Goal: Task Accomplishment & Management: Complete application form

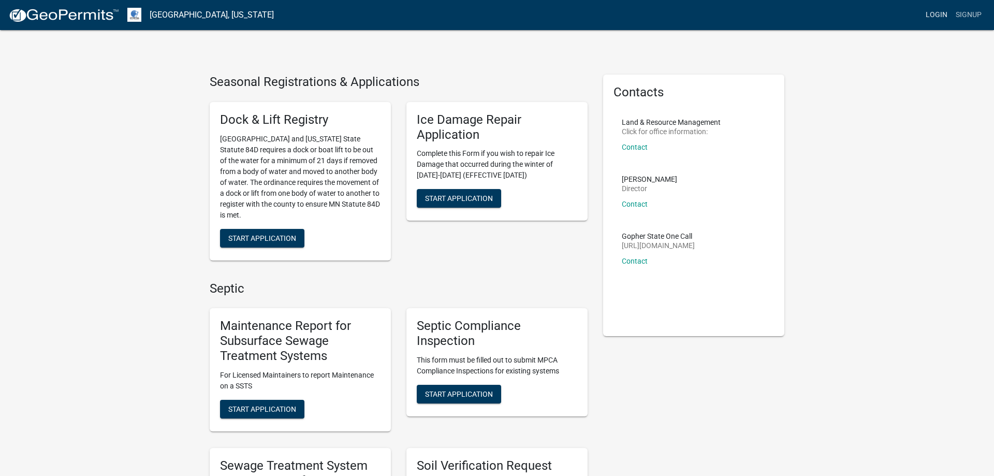
click at [931, 11] on link "Login" at bounding box center [937, 15] width 30 height 20
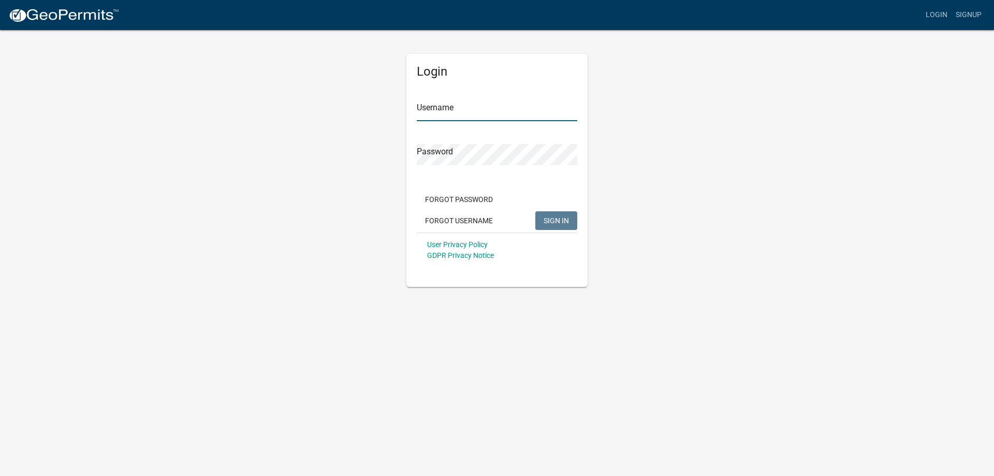
click at [461, 109] on input "Username" at bounding box center [497, 110] width 161 height 21
type input "MJevne"
click at [551, 221] on span "SIGN IN" at bounding box center [556, 220] width 25 height 8
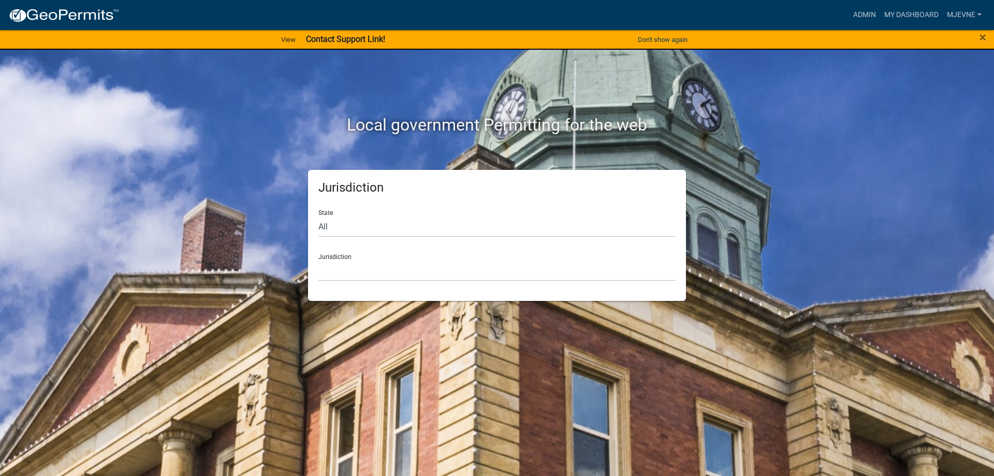
click at [322, 38] on strong "Contact Support Link!" at bounding box center [345, 39] width 79 height 10
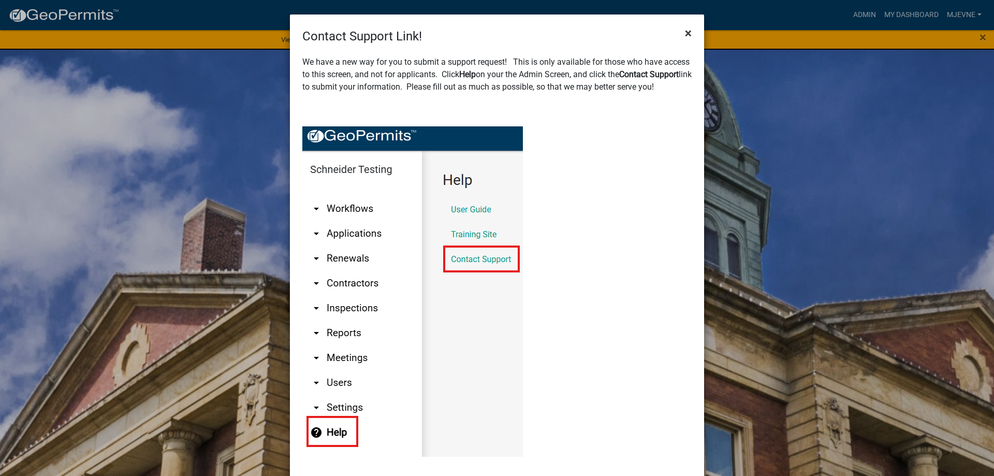
click at [683, 35] on button "×" at bounding box center [688, 33] width 23 height 29
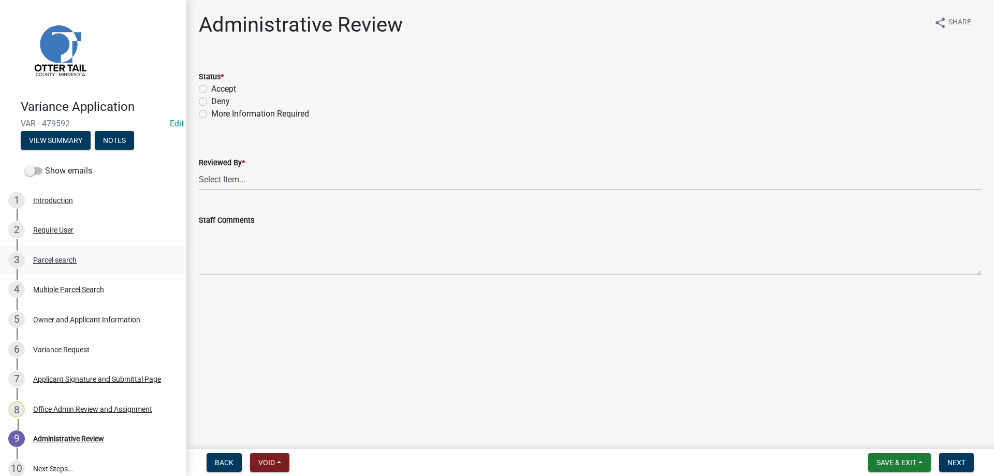
click at [48, 257] on div "Parcel search" at bounding box center [54, 259] width 43 height 7
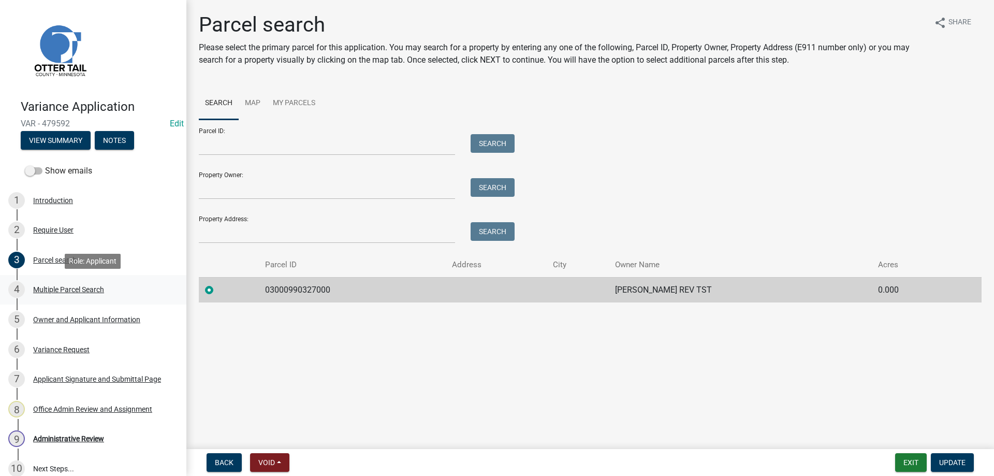
click at [51, 290] on div "Multiple Parcel Search" at bounding box center [68, 289] width 71 height 7
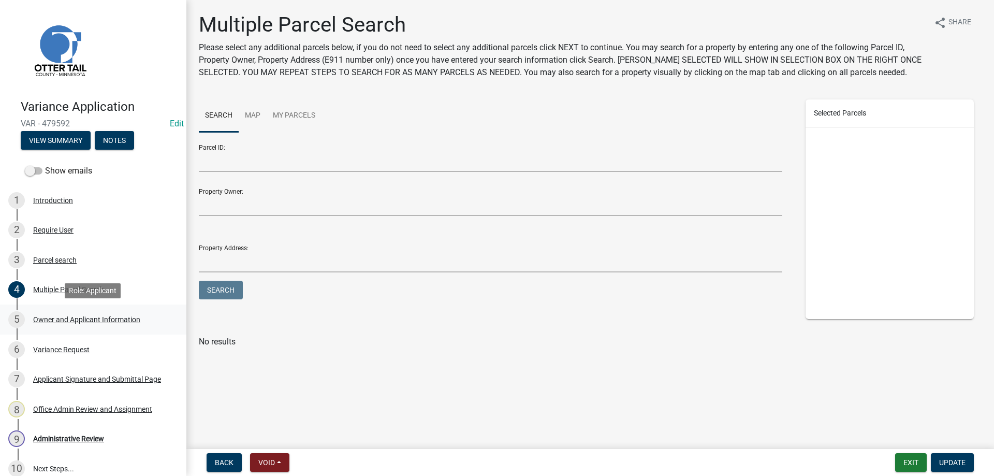
click at [53, 320] on div "Owner and Applicant Information" at bounding box center [86, 319] width 107 height 7
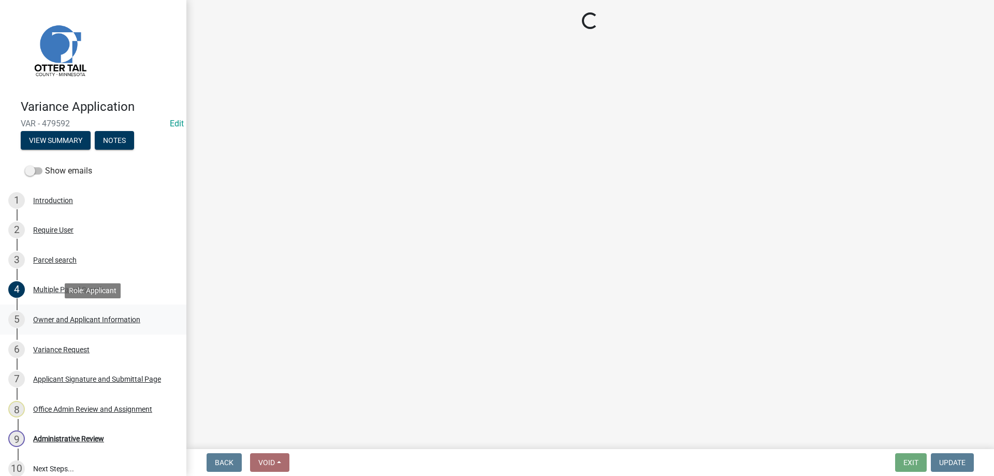
select select "a2d270ad-5657-48d3-98ac-70f45edd23de"
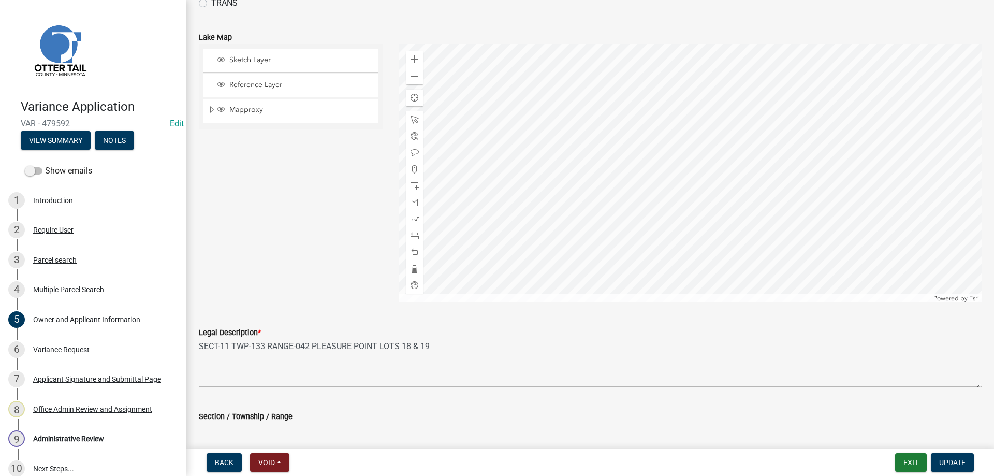
scroll to position [941, 0]
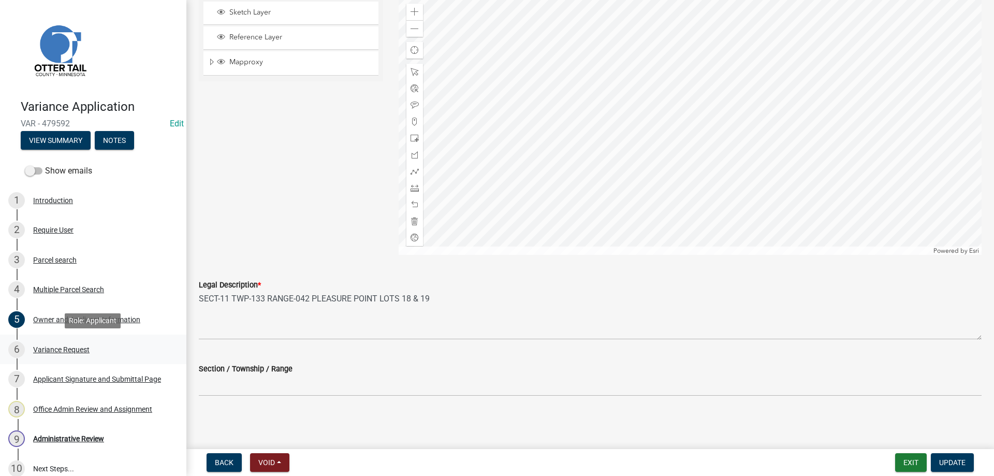
click at [47, 348] on div "Variance Request" at bounding box center [61, 349] width 56 height 7
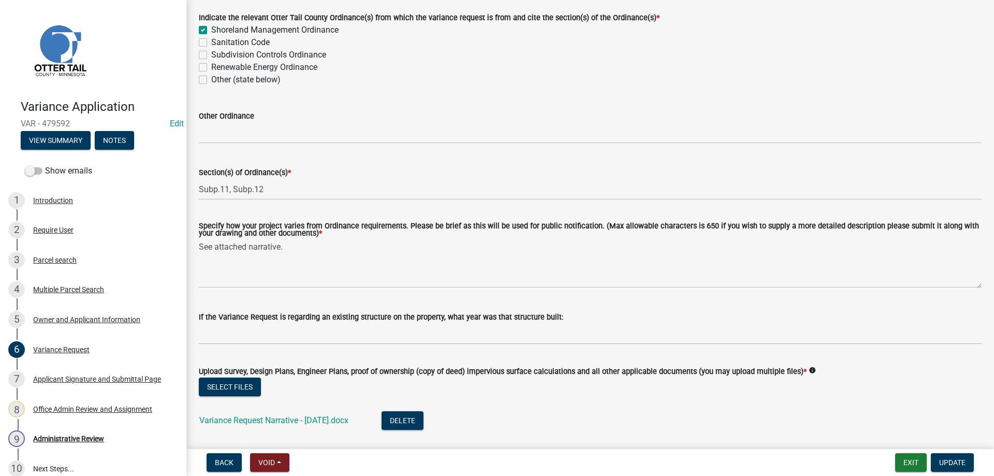
scroll to position [118, 0]
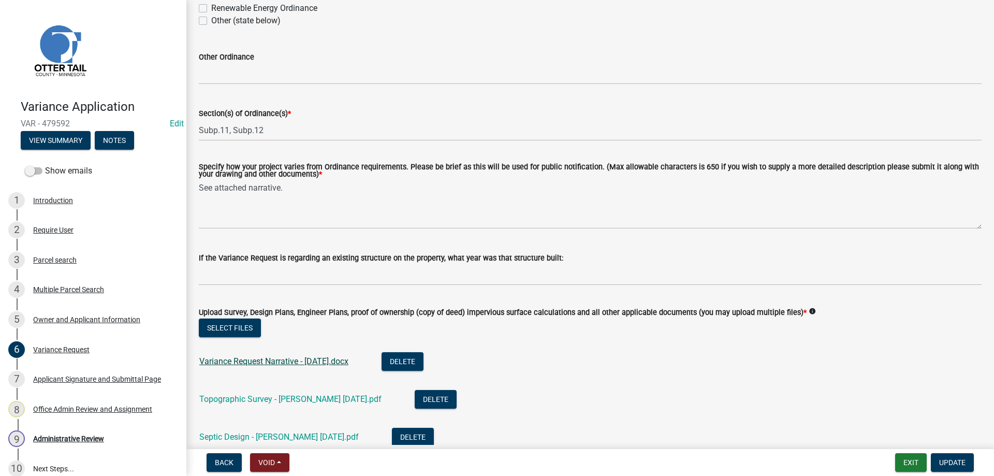
click at [275, 363] on link "Variance Request Narrative - [DATE].docx" at bounding box center [273, 361] width 149 height 10
click at [246, 402] on link "Topographic Survey - [PERSON_NAME] [DATE].pdf" at bounding box center [290, 399] width 182 height 10
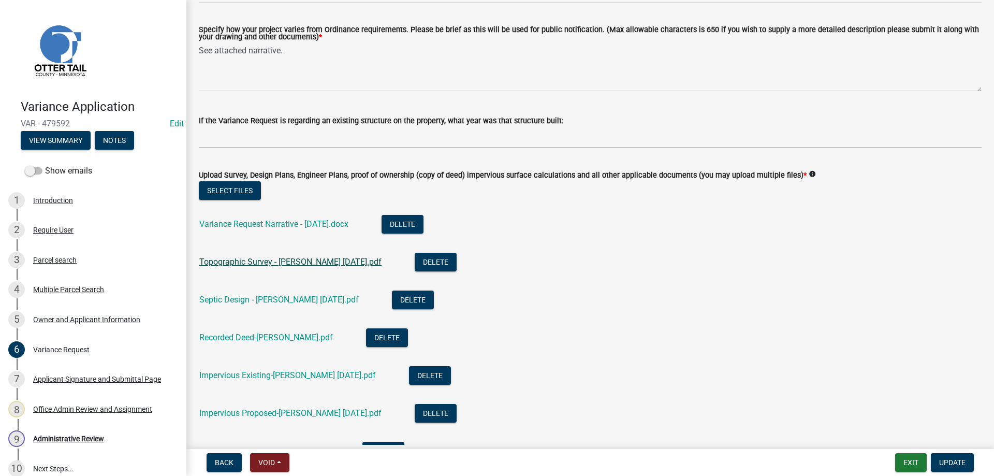
scroll to position [295, 0]
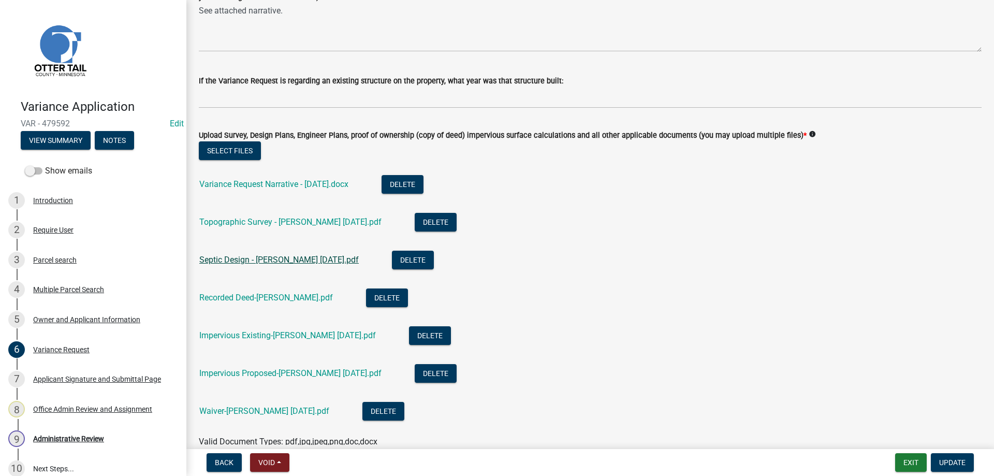
click at [276, 261] on link "Septic Design - [PERSON_NAME] [DATE].pdf" at bounding box center [278, 260] width 159 height 10
click at [265, 376] on link "Impervious Proposed-[PERSON_NAME] [DATE].pdf" at bounding box center [290, 373] width 182 height 10
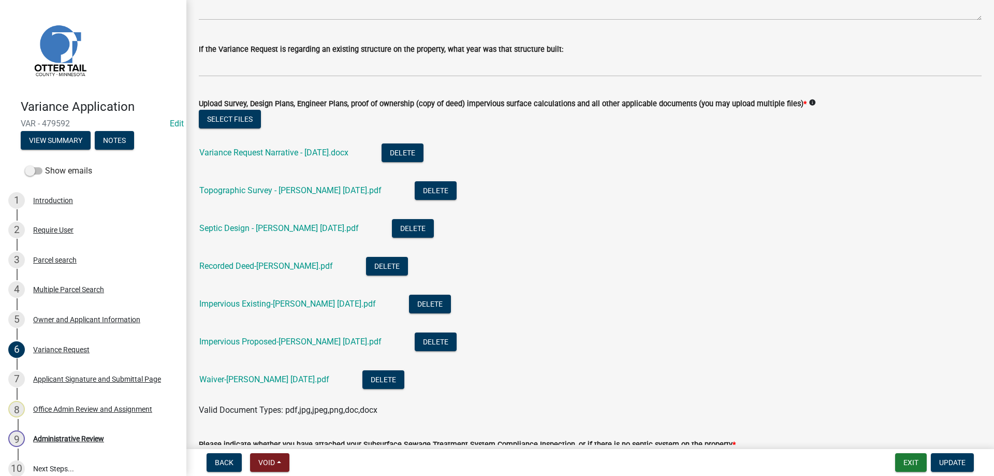
scroll to position [354, 0]
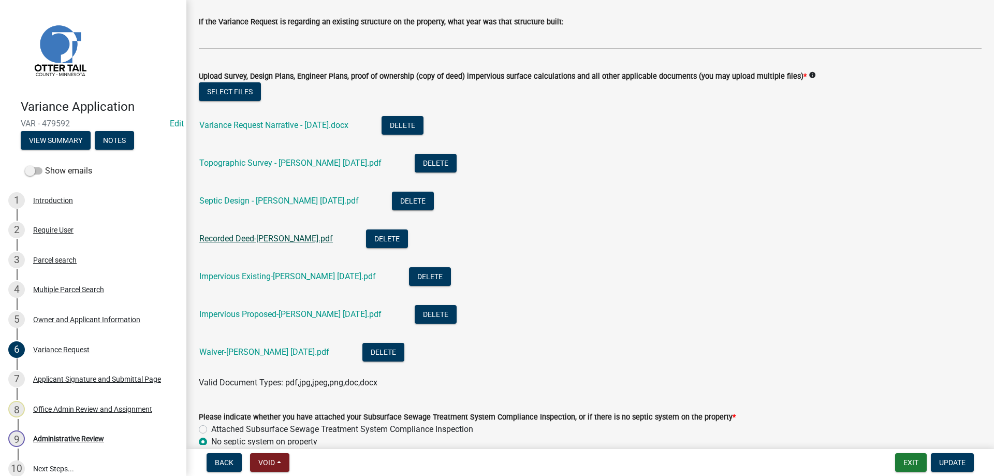
click at [249, 238] on link "Recorded Deed-[PERSON_NAME].pdf" at bounding box center [266, 239] width 134 height 10
click at [279, 277] on link "Impervious Existing-[PERSON_NAME] [DATE].pdf" at bounding box center [287, 276] width 177 height 10
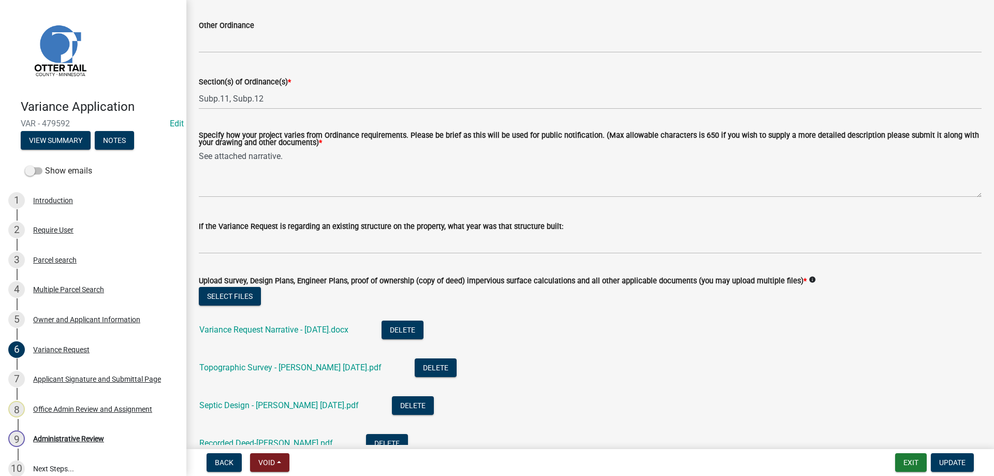
scroll to position [236, 0]
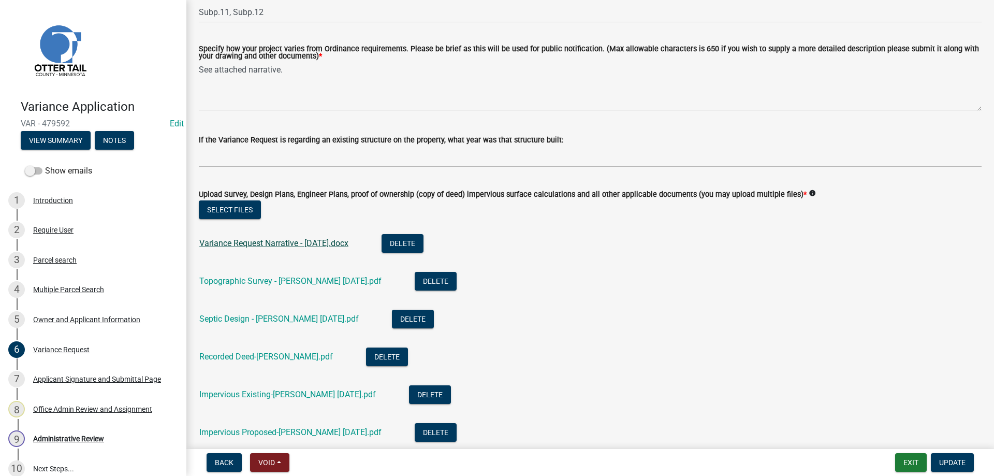
click at [279, 245] on link "Variance Request Narrative - [DATE].docx" at bounding box center [273, 243] width 149 height 10
click at [257, 285] on link "Topographic Survey - [PERSON_NAME] [DATE].pdf" at bounding box center [290, 281] width 182 height 10
click at [253, 394] on link "Impervious Existing-[PERSON_NAME] [DATE].pdf" at bounding box center [287, 394] width 177 height 10
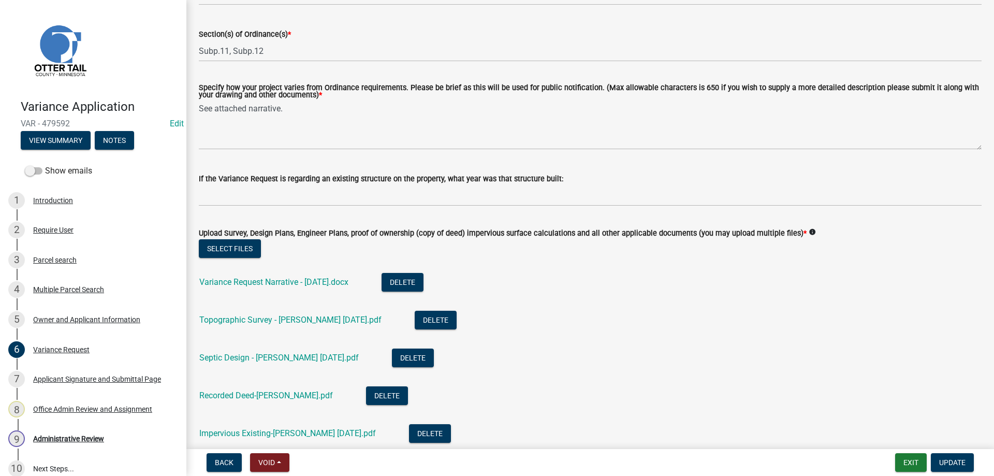
scroll to position [177, 0]
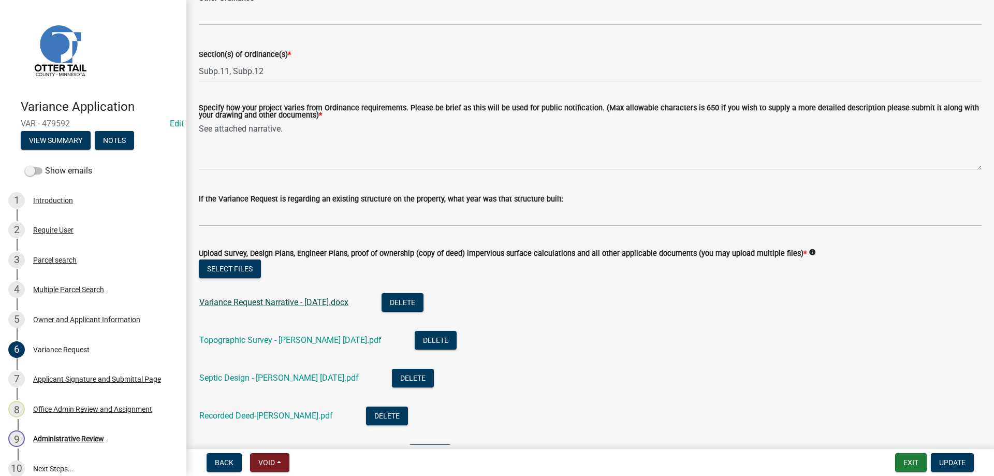
click at [256, 303] on link "Variance Request Narrative - [DATE].docx" at bounding box center [273, 302] width 149 height 10
